Goal: Transaction & Acquisition: Purchase product/service

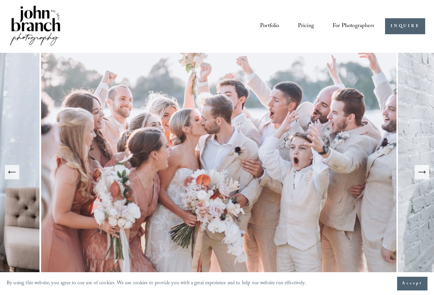
click at [301, 23] on link "Pricing" at bounding box center [306, 26] width 16 height 12
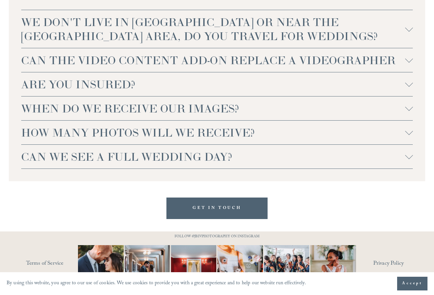
scroll to position [1480, 0]
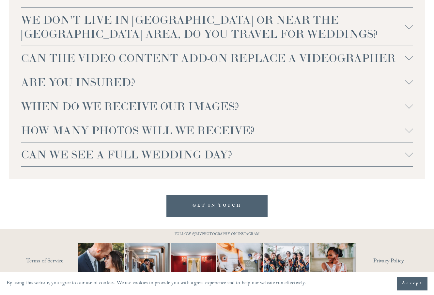
click at [406, 62] on div at bounding box center [409, 58] width 8 height 8
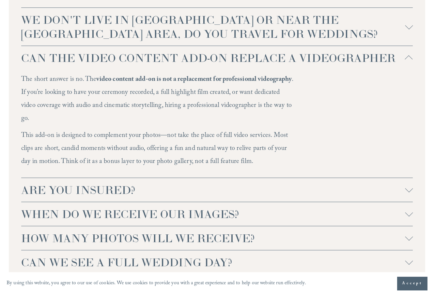
click at [406, 62] on div at bounding box center [409, 58] width 8 height 8
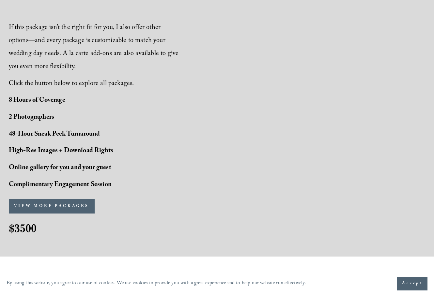
scroll to position [488, 0]
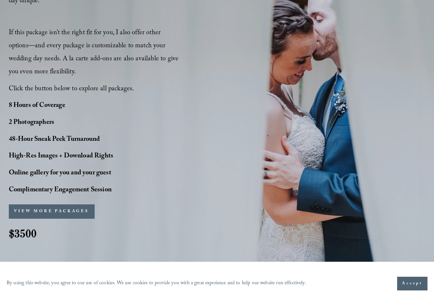
click at [66, 216] on button "VIEW MORE PACKAGES" at bounding box center [52, 212] width 86 height 14
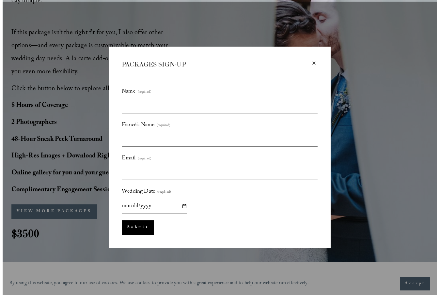
scroll to position [489, 0]
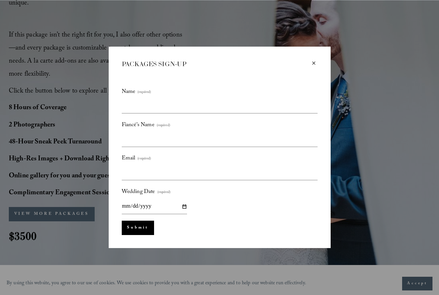
click at [308, 66] on div "PACKAGES SIGN-UP" at bounding box center [216, 64] width 189 height 9
click at [315, 61] on div "×" at bounding box center [313, 63] width 7 height 7
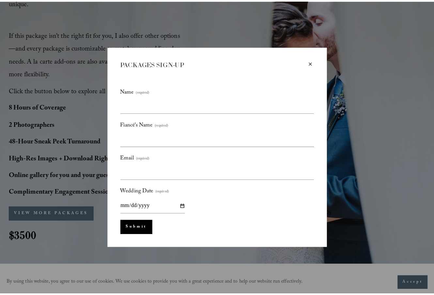
scroll to position [488, 0]
